Goal: Find specific fact: Find specific fact

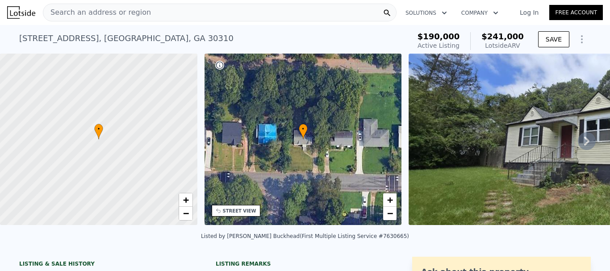
click at [578, 138] on icon at bounding box center [587, 141] width 18 height 18
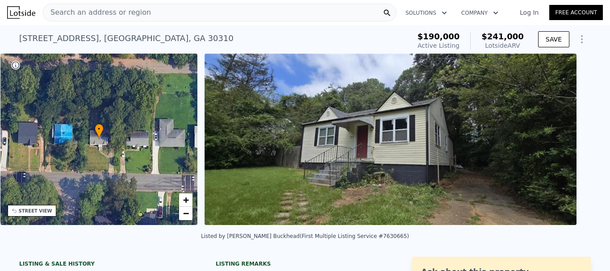
click at [578, 147] on div at bounding box center [390, 141] width 379 height 175
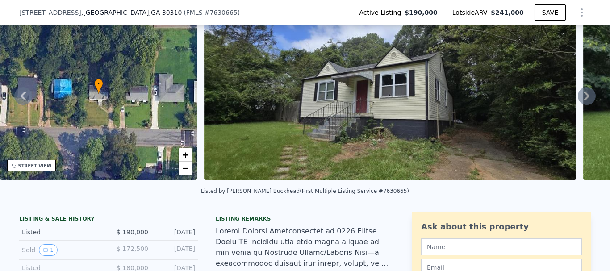
scroll to position [42, 0]
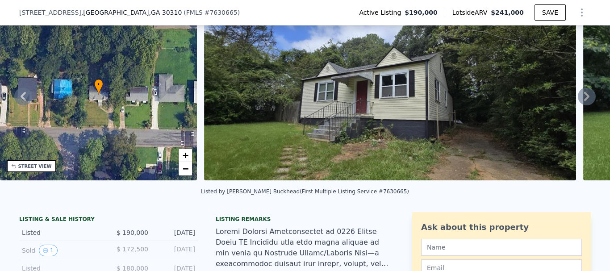
click at [578, 99] on icon at bounding box center [587, 97] width 18 height 18
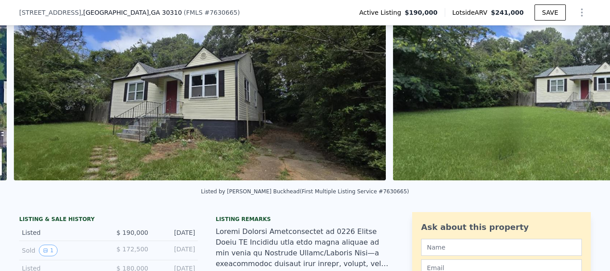
scroll to position [0, 409]
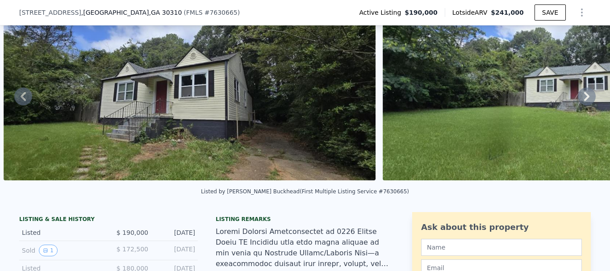
click at [578, 99] on icon at bounding box center [587, 97] width 18 height 18
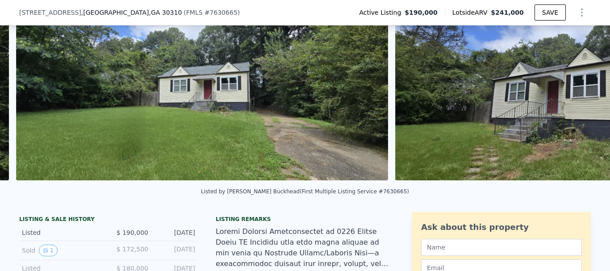
scroll to position [0, 788]
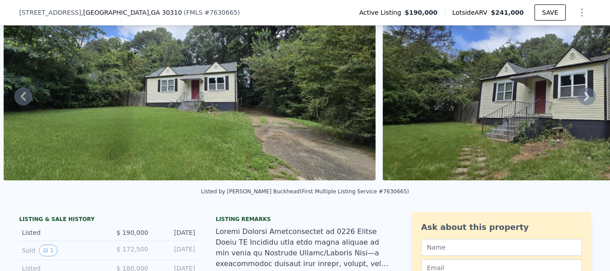
click at [578, 99] on icon at bounding box center [587, 97] width 18 height 18
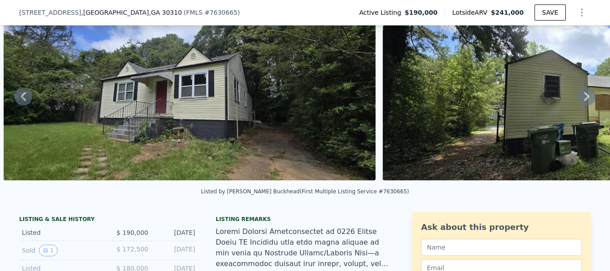
click at [578, 99] on icon at bounding box center [587, 97] width 18 height 18
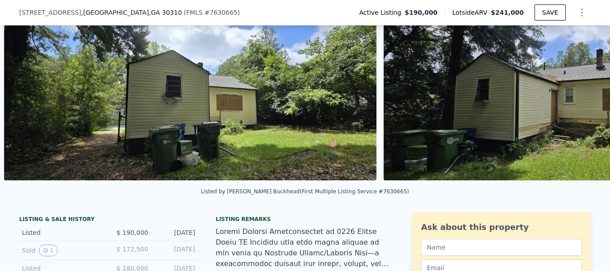
scroll to position [0, 1546]
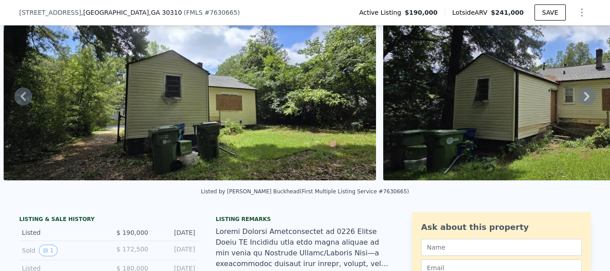
click at [578, 99] on icon at bounding box center [587, 97] width 18 height 18
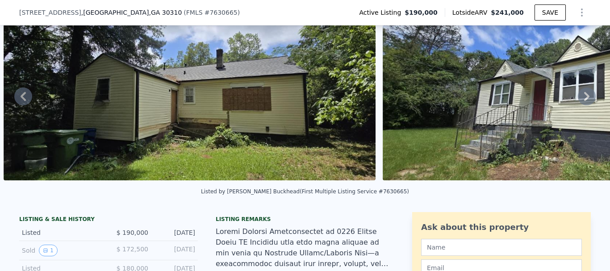
click at [578, 99] on icon at bounding box center [587, 97] width 18 height 18
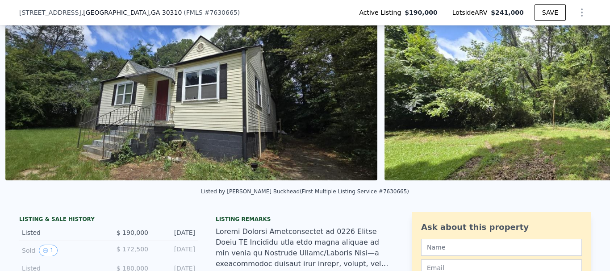
scroll to position [0, 2305]
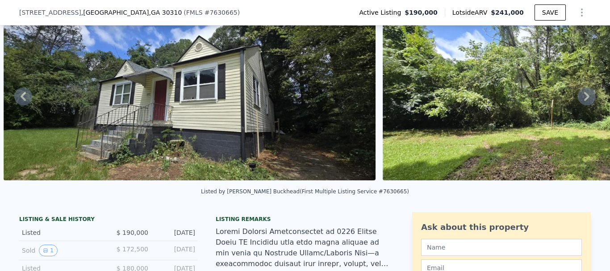
click at [578, 99] on icon at bounding box center [587, 97] width 18 height 18
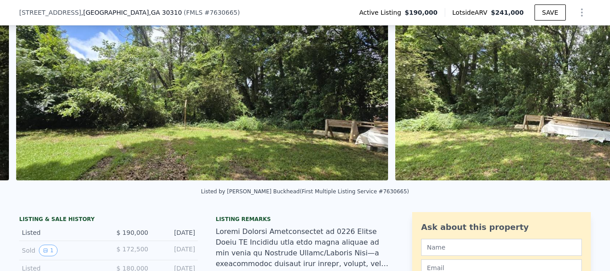
scroll to position [0, 2685]
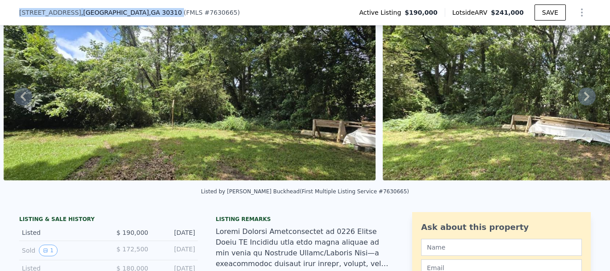
drag, startPoint x: 17, startPoint y: 13, endPoint x: 127, endPoint y: 17, distance: 110.4
click at [127, 17] on div "[STREET_ADDRESS][PERSON_NAME] ( FMLS # 7630665 ) Active Listing $190,000 Lotsid…" at bounding box center [305, 12] width 572 height 25
copy div "[STREET_ADDRESS][PERSON_NAME]"
